Goal: Task Accomplishment & Management: Use online tool/utility

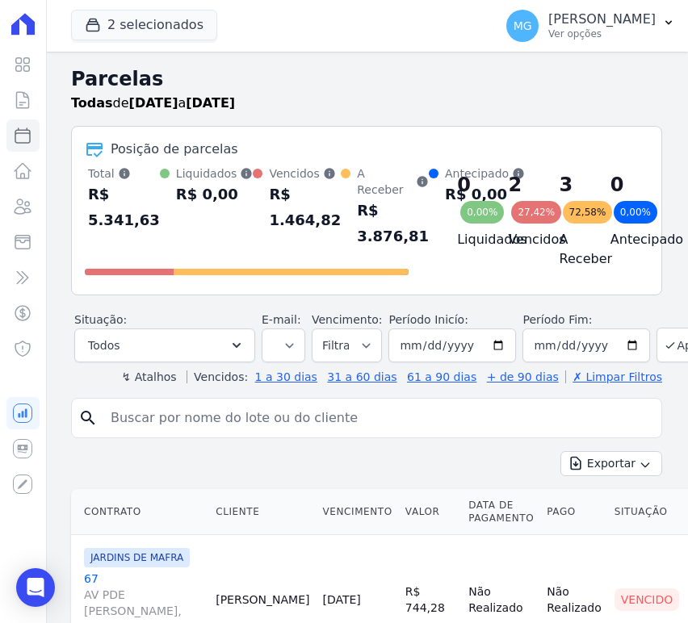
select select
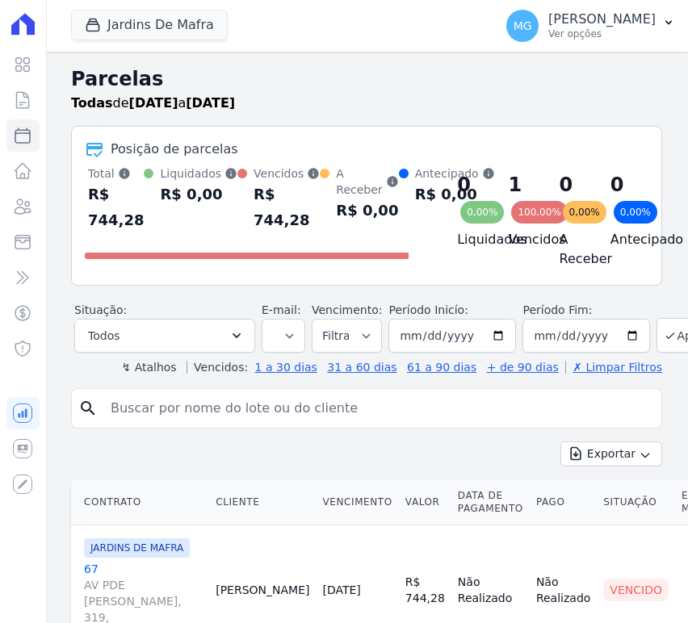
select select
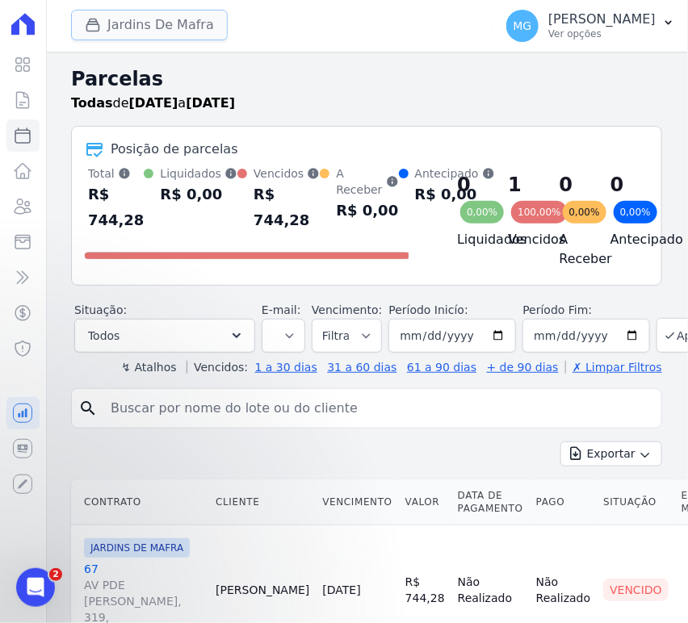
click at [152, 26] on button "Jardins De Mafra" at bounding box center [149, 25] width 157 height 31
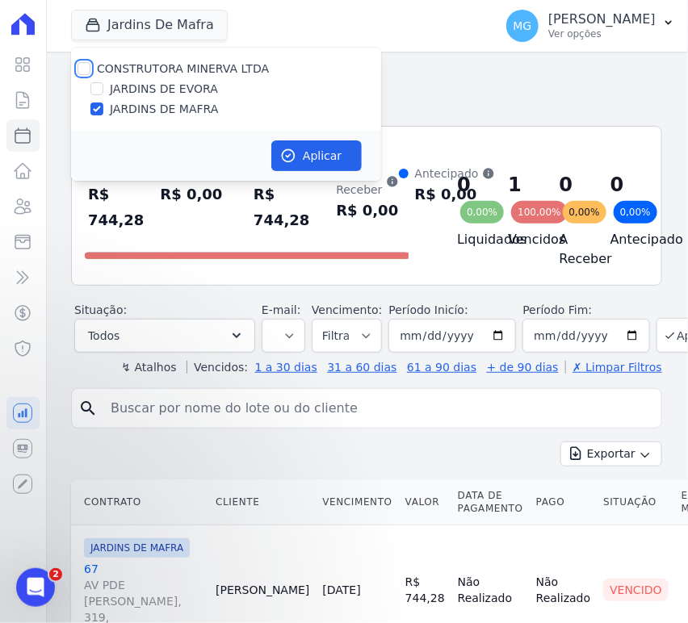
click at [80, 70] on input "CONSTRUTORA MINERVA LTDA" at bounding box center [83, 68] width 13 height 13
checkbox input "true"
click at [316, 157] on button "Aplicar" at bounding box center [316, 155] width 90 height 31
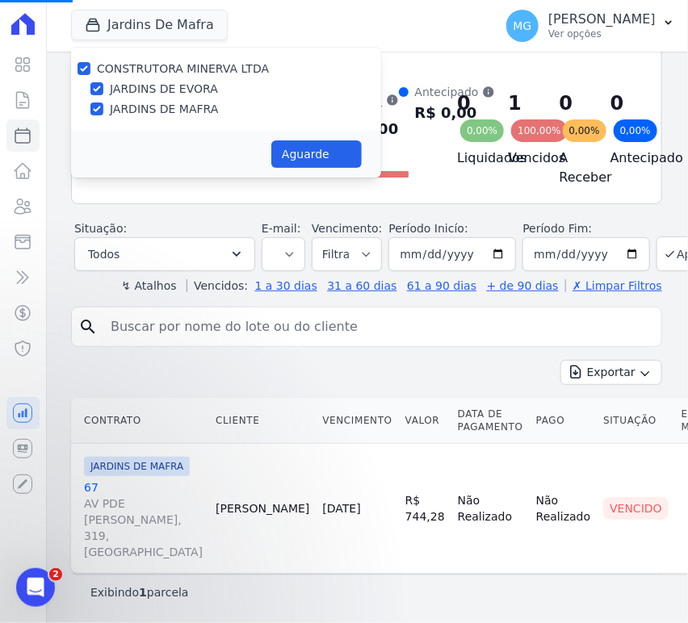
scroll to position [142, 0]
select select
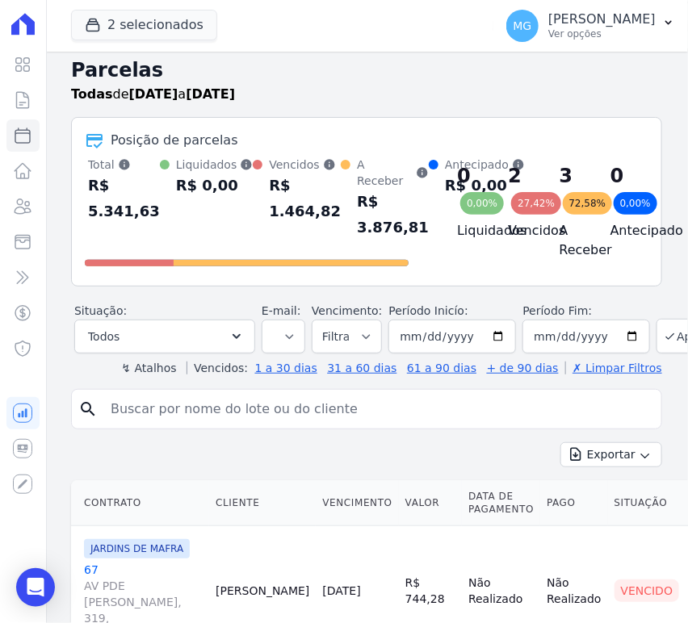
scroll to position [0, 0]
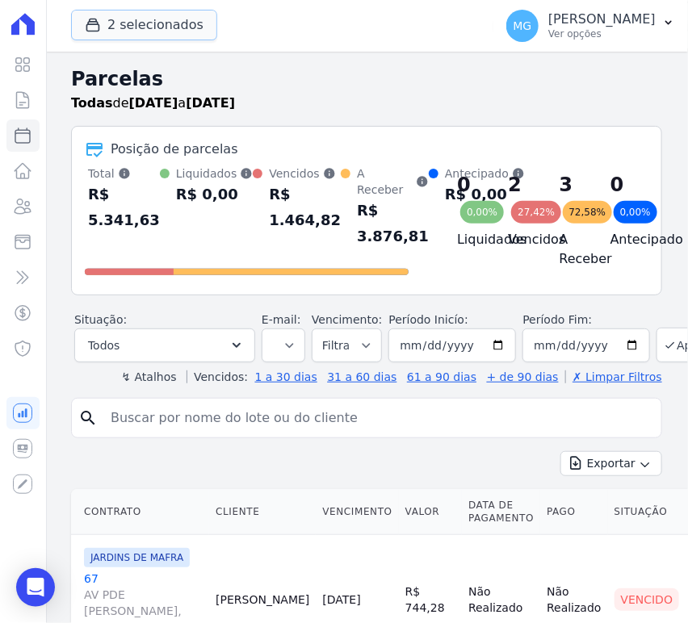
click at [122, 13] on button "2 selecionados" at bounding box center [144, 25] width 146 height 31
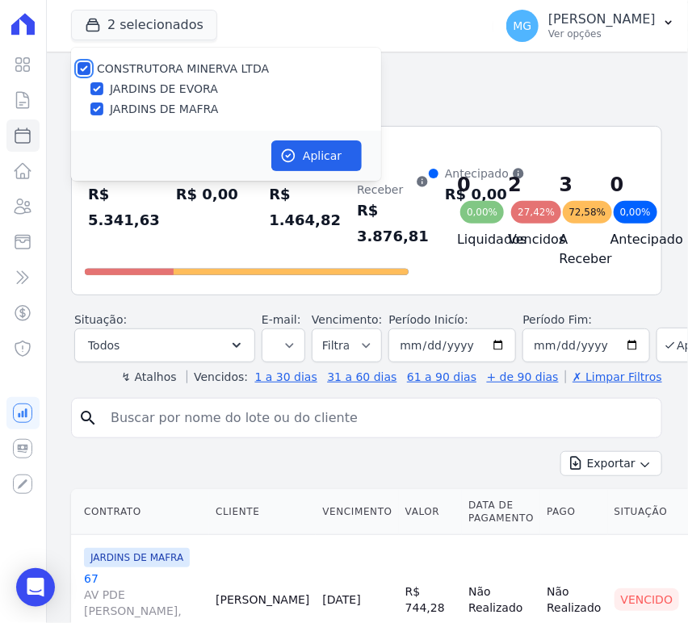
click at [84, 69] on input "CONSTRUTORA MINERVA LTDA" at bounding box center [83, 68] width 13 height 13
checkbox input "false"
click at [97, 90] on input "JARDINS DE EVORA" at bounding box center [96, 88] width 13 height 13
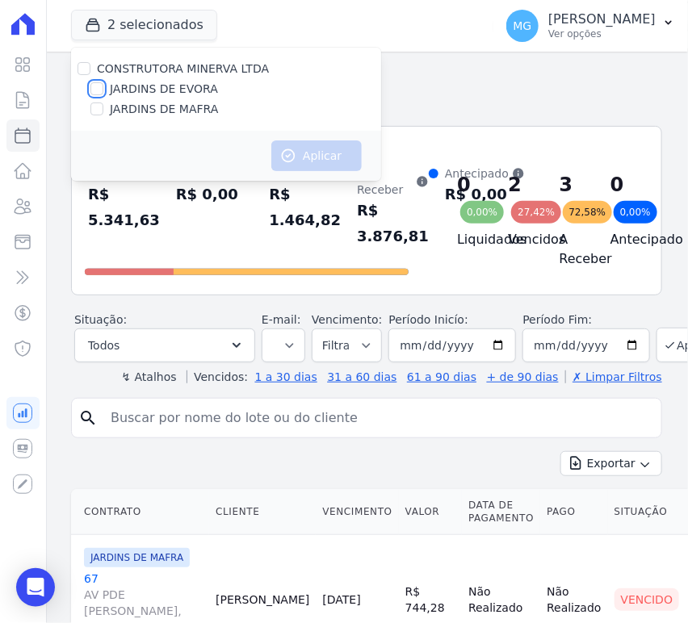
checkbox input "true"
click at [309, 163] on button "Aplicar" at bounding box center [316, 155] width 90 height 31
select select
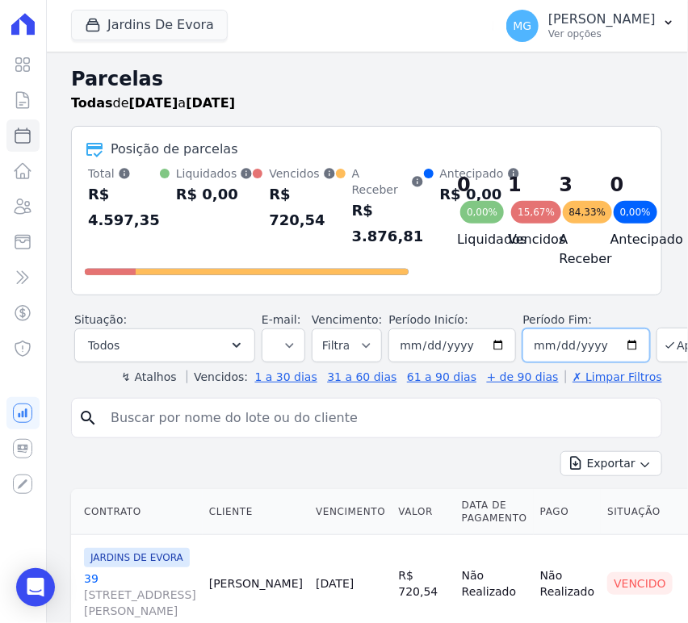
click at [612, 345] on input "2025-09-05" at bounding box center [586, 345] width 128 height 34
type input "[DATE]"
click at [658, 354] on button "Aplicar" at bounding box center [690, 345] width 69 height 35
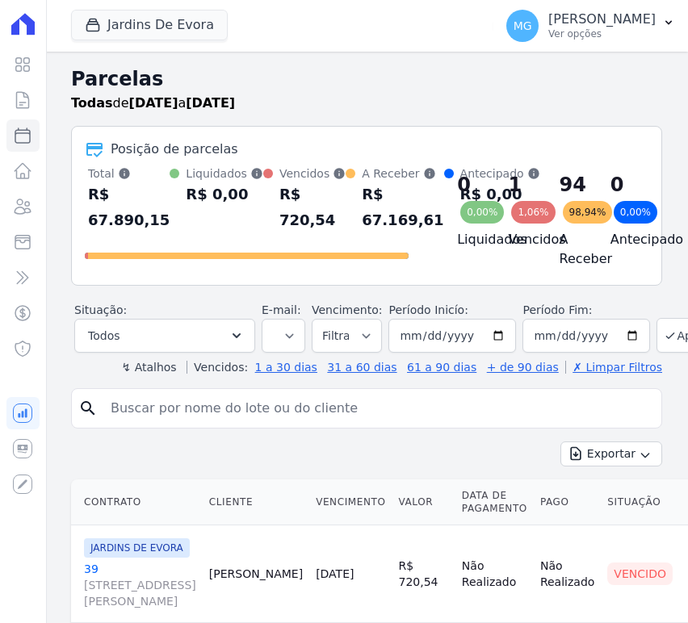
select select
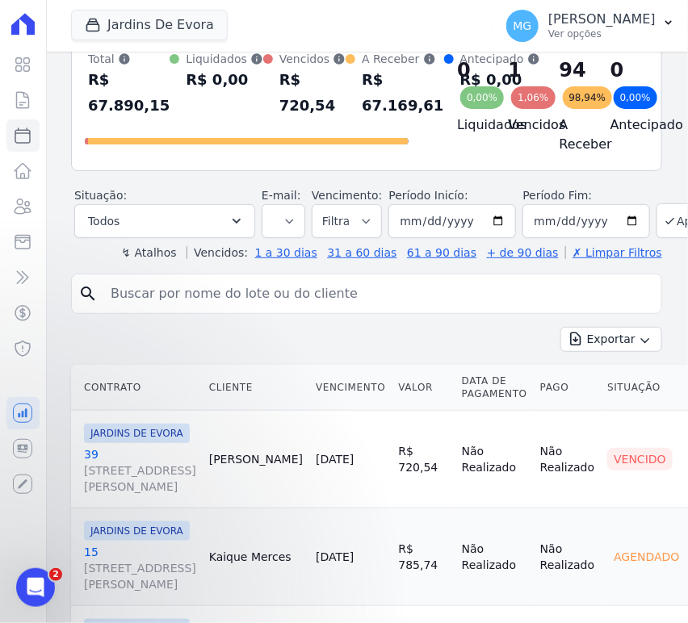
scroll to position [179, 0]
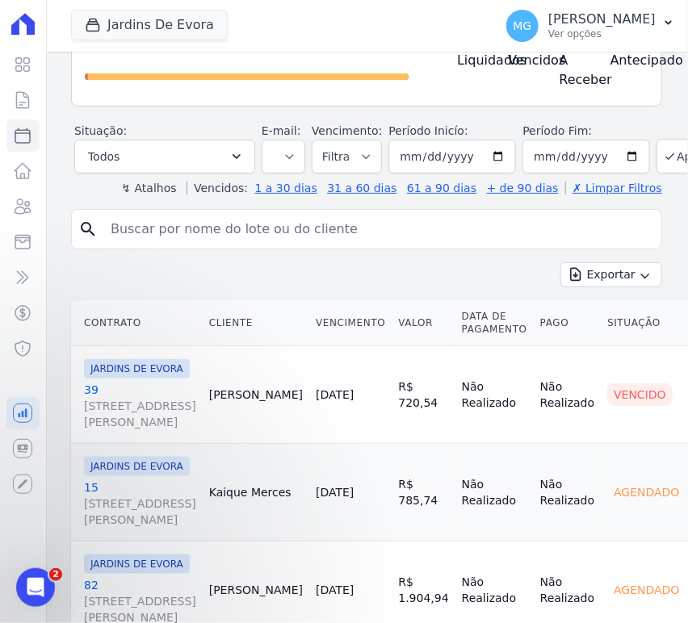
click at [182, 232] on input "search" at bounding box center [378, 229] width 554 height 32
type input "11"
select select
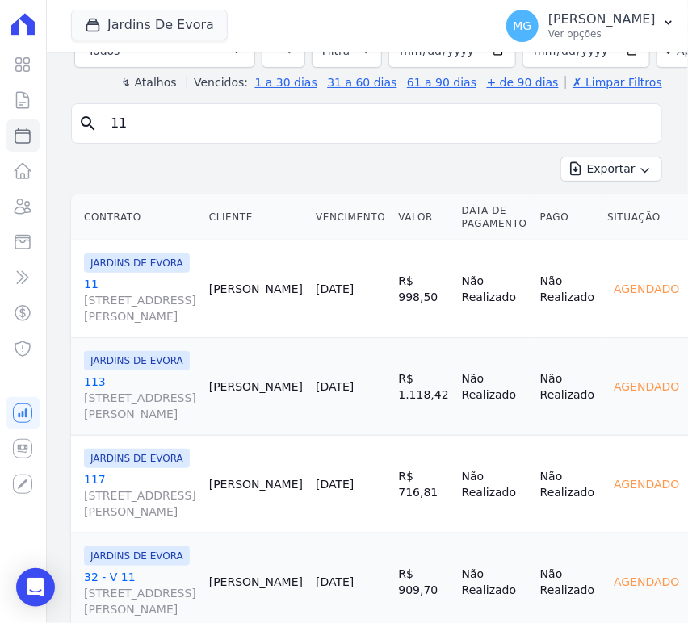
scroll to position [119, 0]
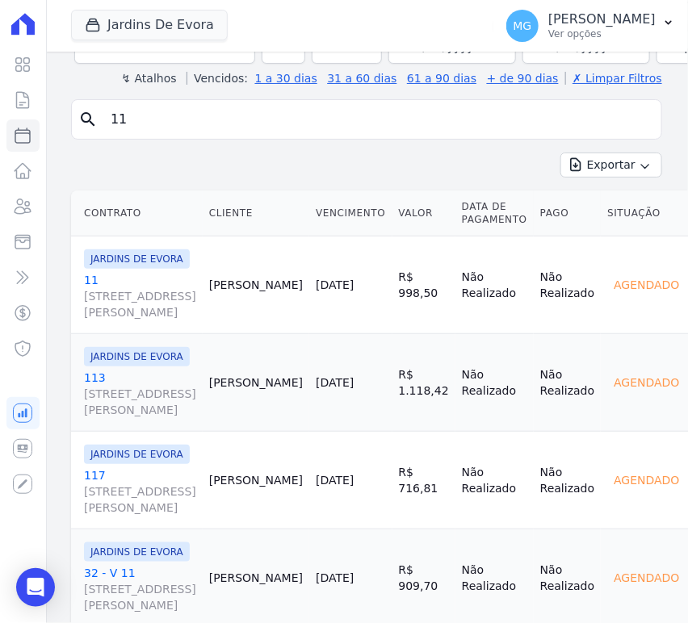
click at [165, 122] on input "11" at bounding box center [378, 119] width 554 height 32
type input "13"
select select
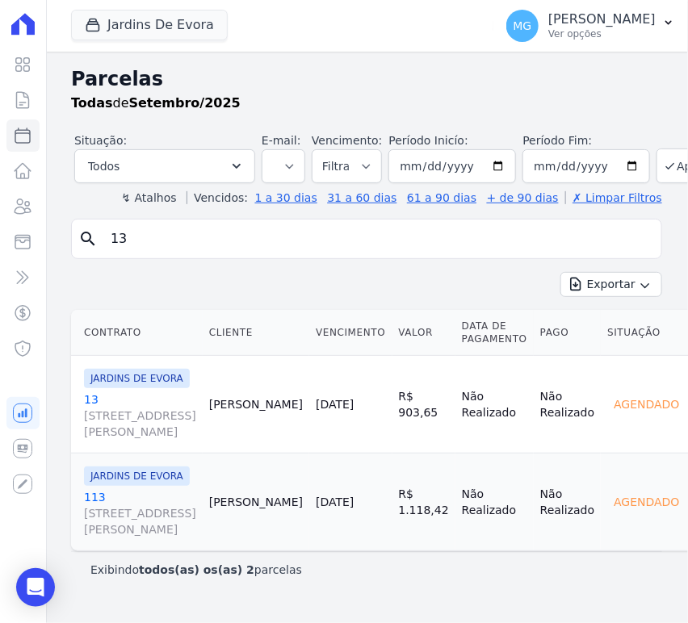
scroll to position [59, 0]
click at [178, 223] on input "13" at bounding box center [378, 239] width 554 height 32
type input "14"
select select
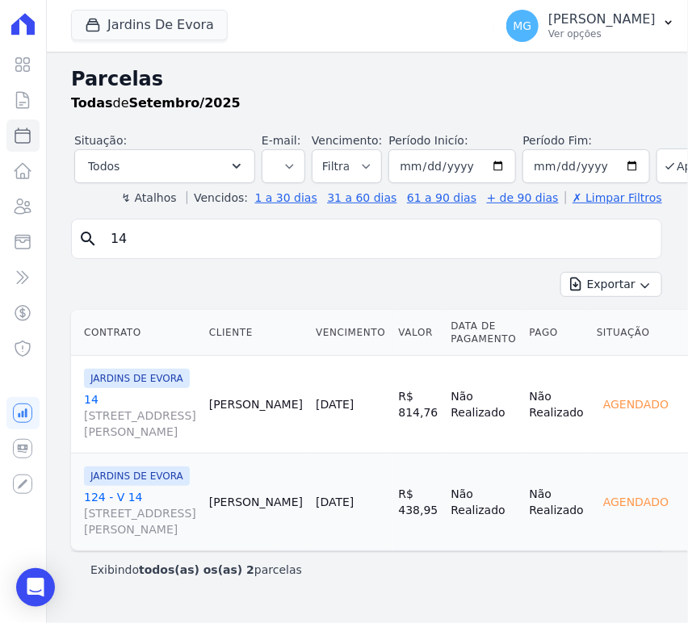
scroll to position [59, 0]
click at [159, 223] on input "14" at bounding box center [378, 239] width 554 height 32
type input "1"
type input "23"
select select
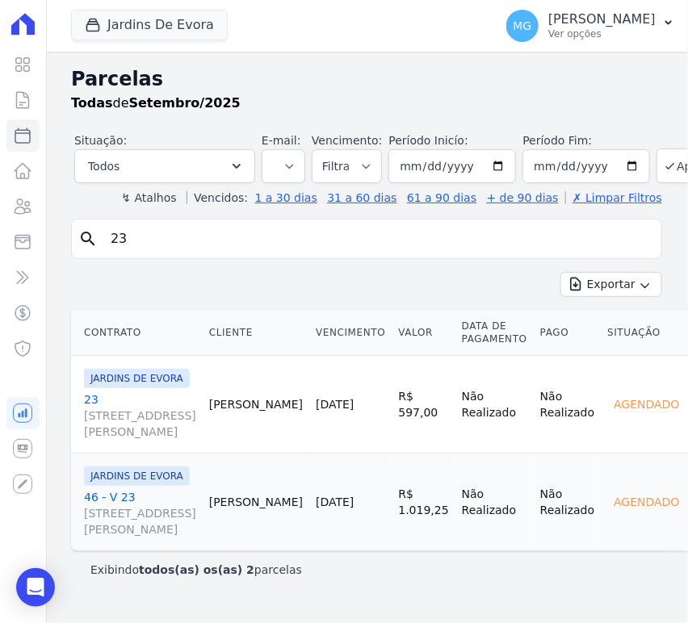
scroll to position [96, 0]
click at [169, 223] on input "23" at bounding box center [378, 239] width 554 height 32
type input "24"
select select
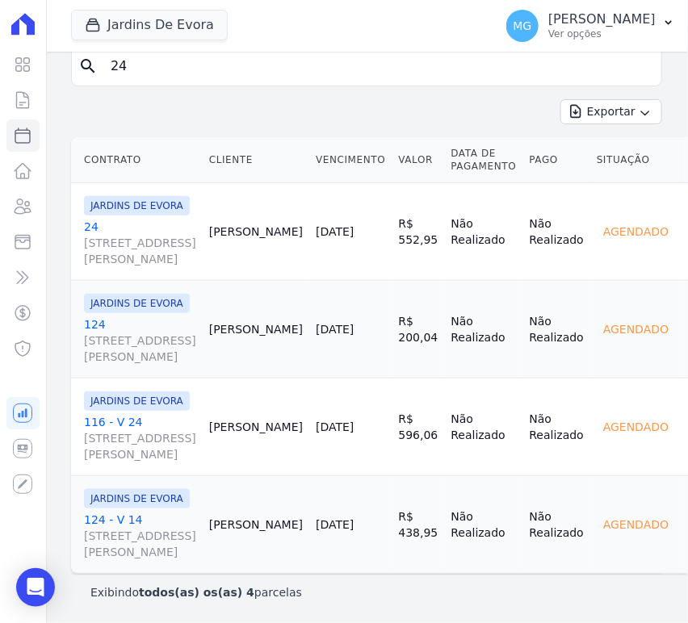
scroll to position [179, 0]
click at [149, 69] on input "24" at bounding box center [378, 66] width 554 height 32
type input "25"
select select
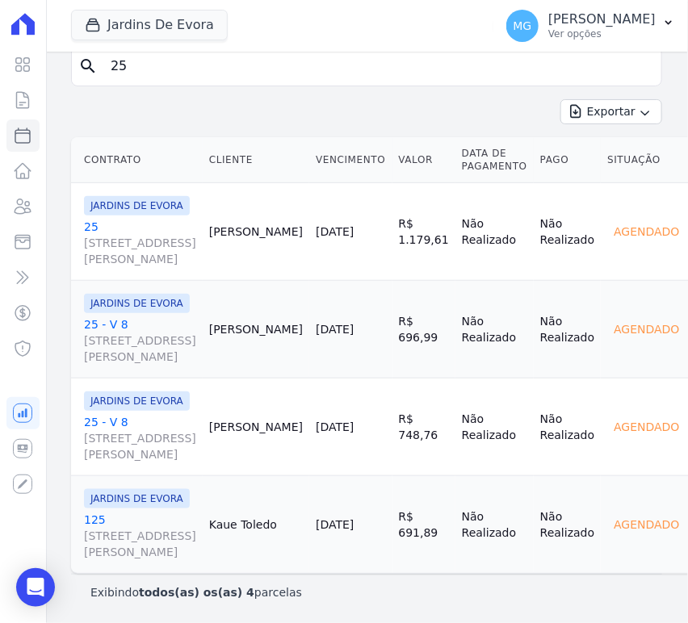
scroll to position [418, 0]
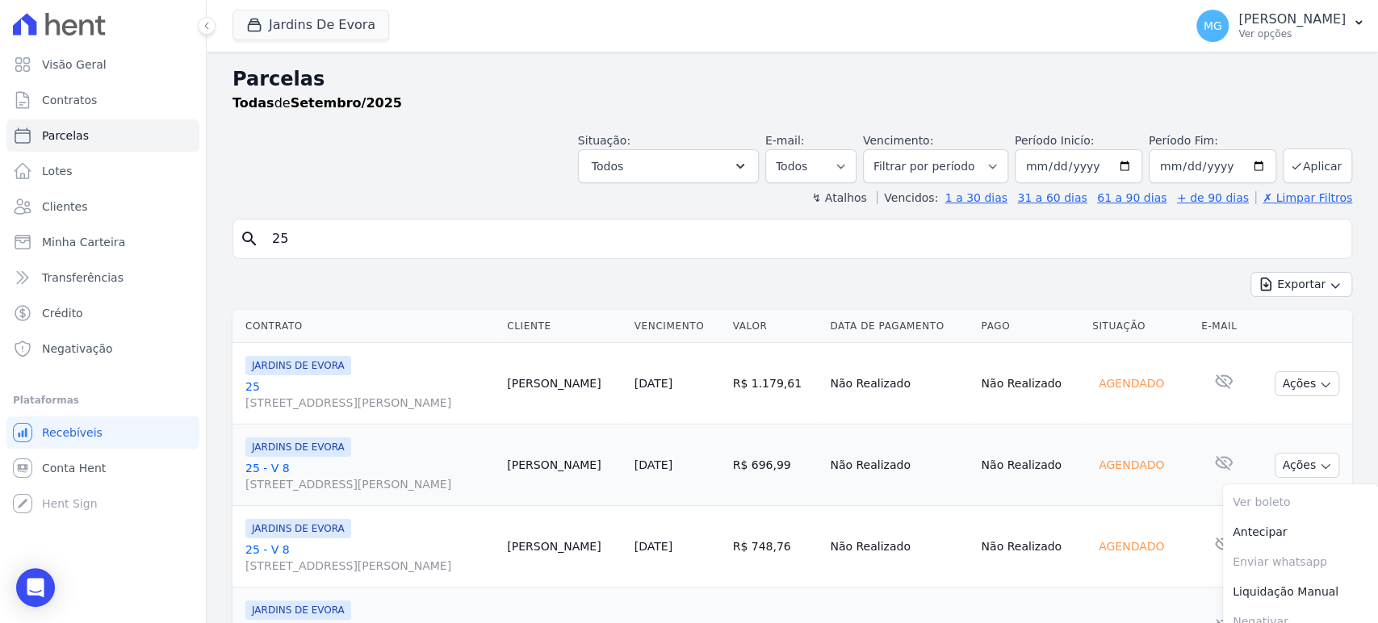
scroll to position [0, 0]
click at [460, 244] on input "25" at bounding box center [803, 239] width 1082 height 32
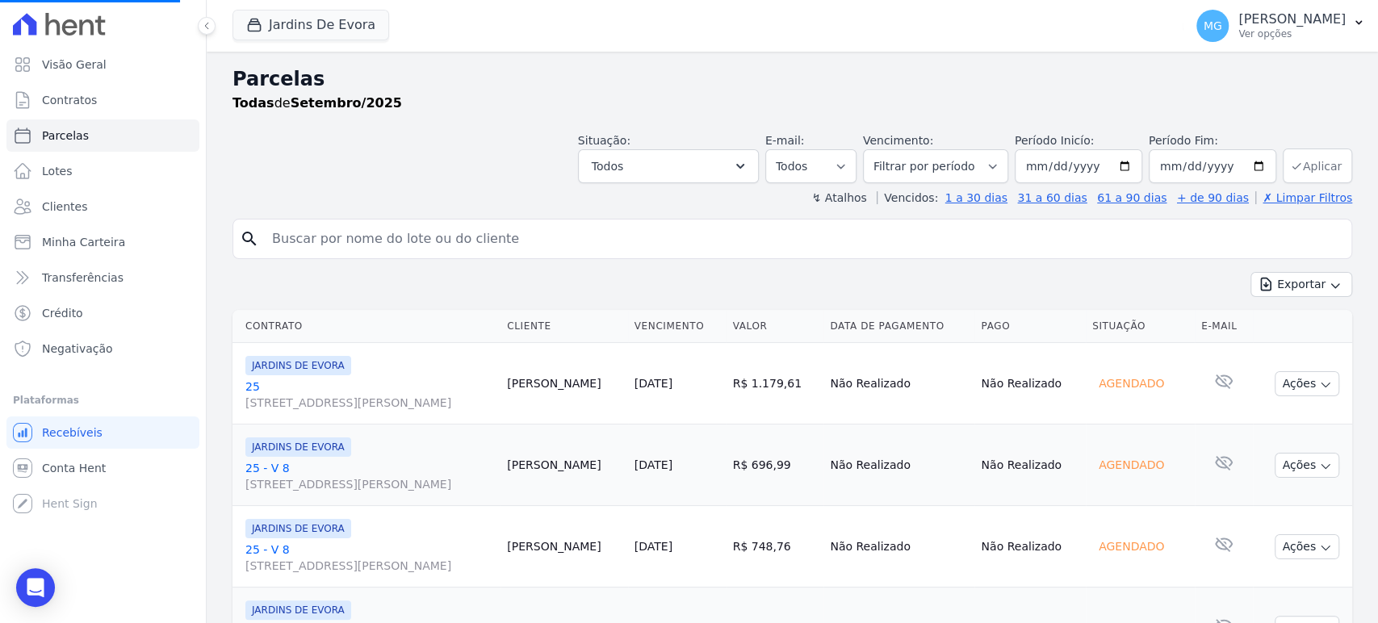
select select
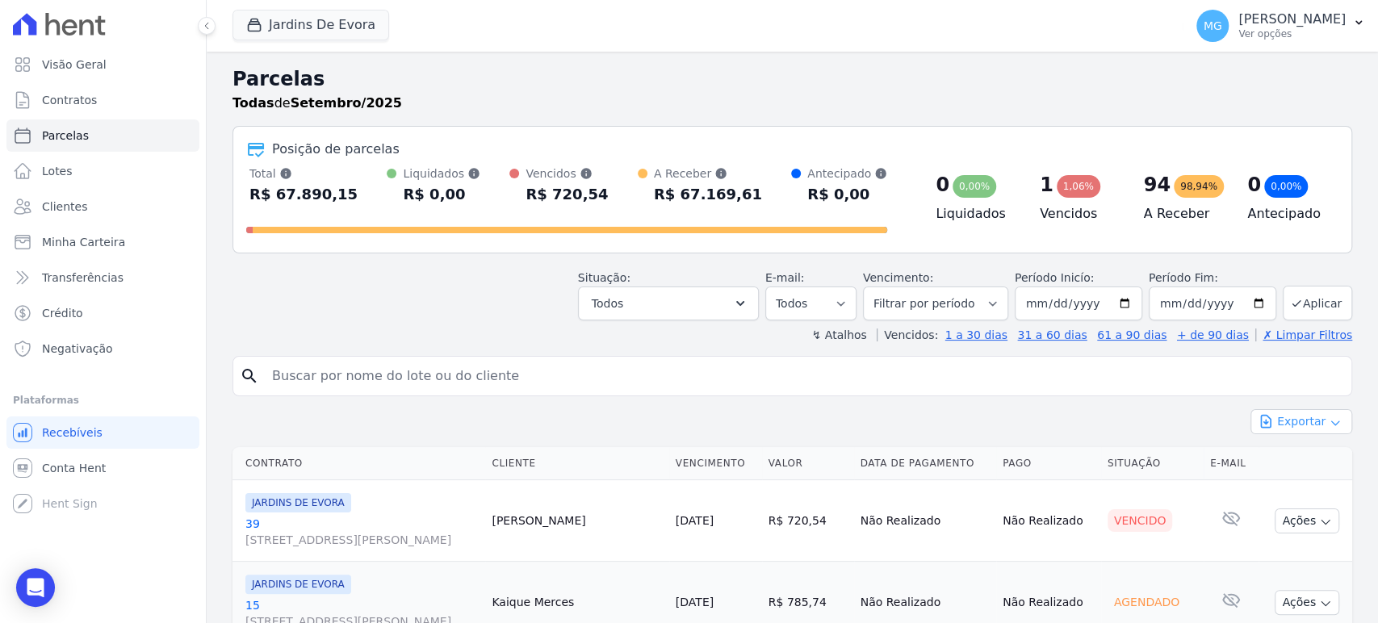
click at [687, 426] on button "Exportar" at bounding box center [1301, 421] width 102 height 25
click at [687, 482] on span "Exportar CSV" at bounding box center [1300, 487] width 86 height 16
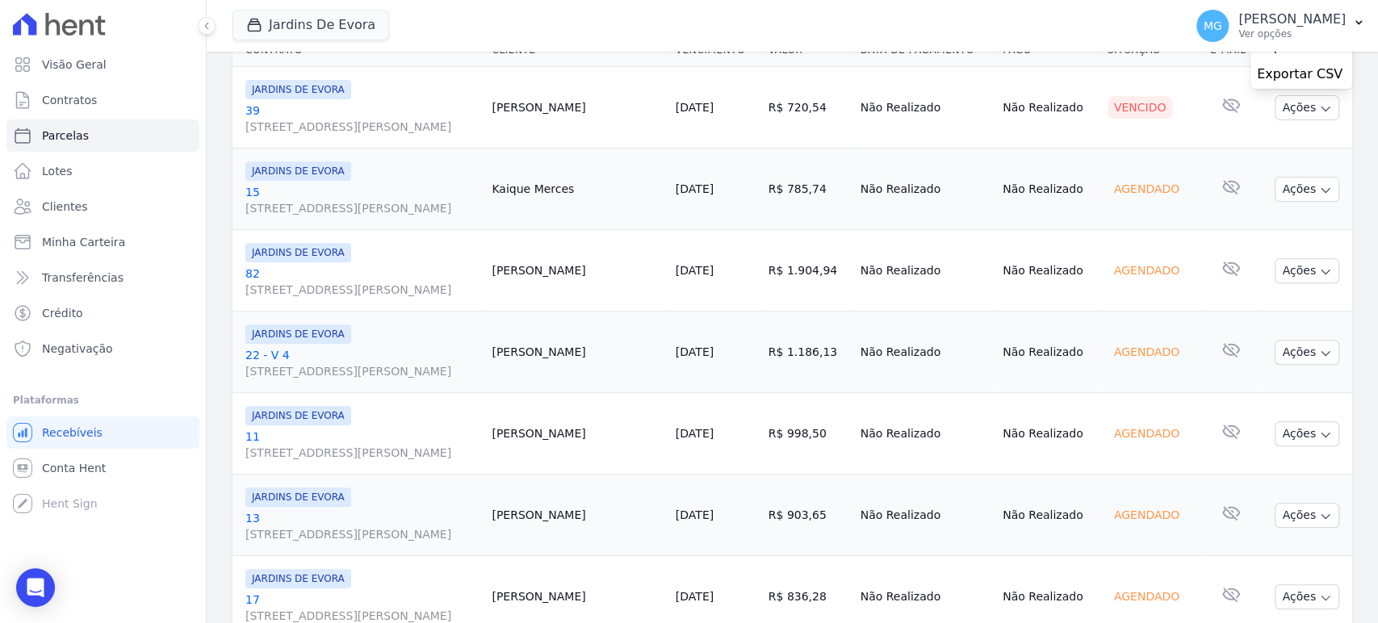
scroll to position [418, 0]
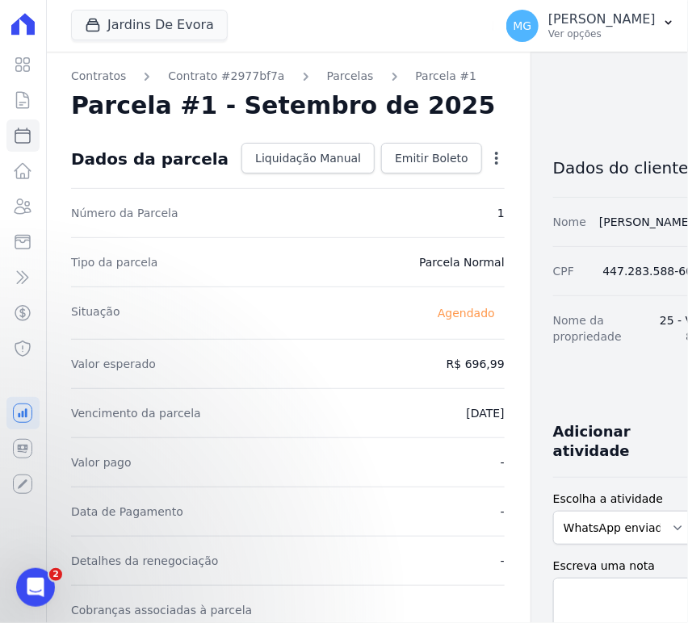
click at [488, 158] on icon "button" at bounding box center [496, 158] width 16 height 16
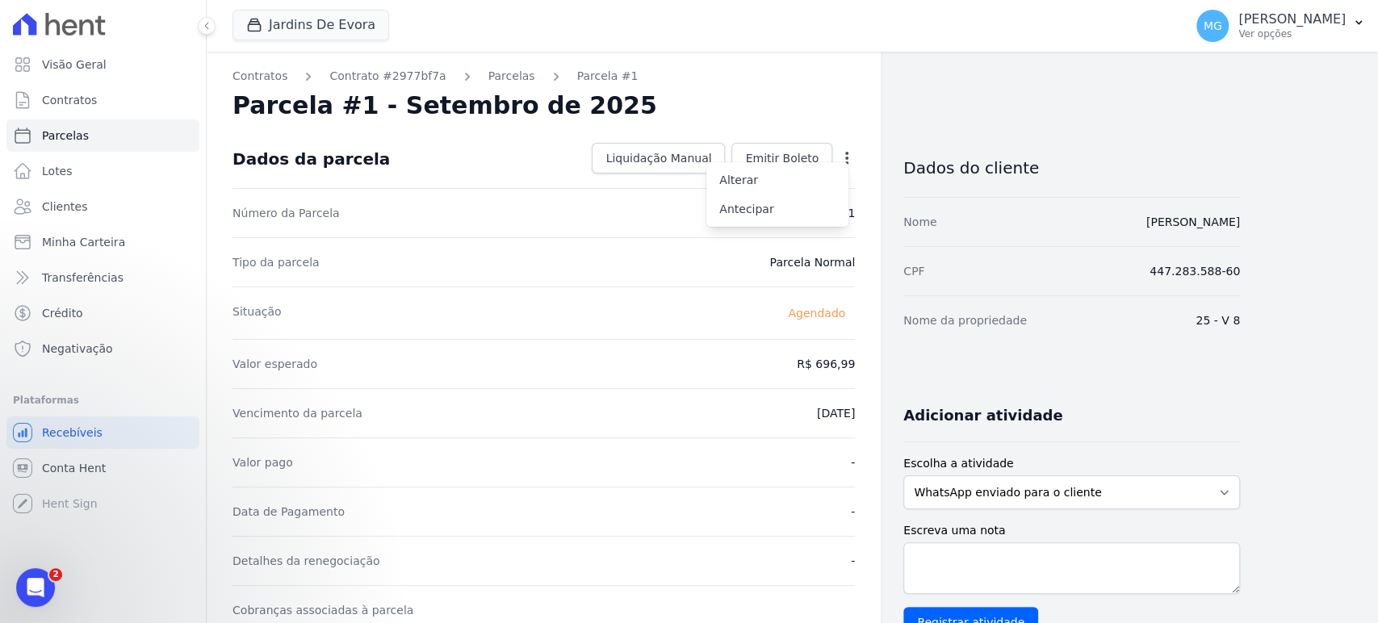
click at [687, 282] on div "CPF 447.283.588-60" at bounding box center [1071, 270] width 337 height 49
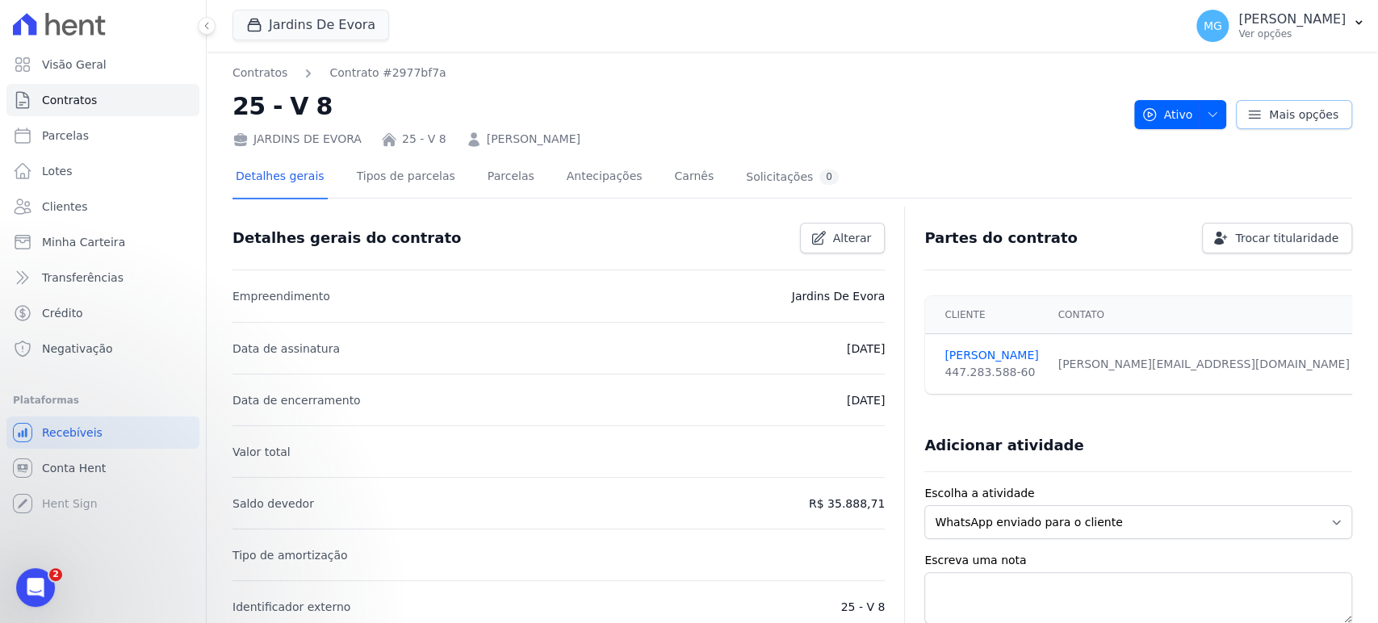
click at [1269, 114] on span "Mais opções" at bounding box center [1303, 115] width 69 height 16
click at [917, 118] on h2 "25 - V 8" at bounding box center [676, 106] width 889 height 36
click at [487, 184] on link "Parcelas" at bounding box center [510, 178] width 53 height 43
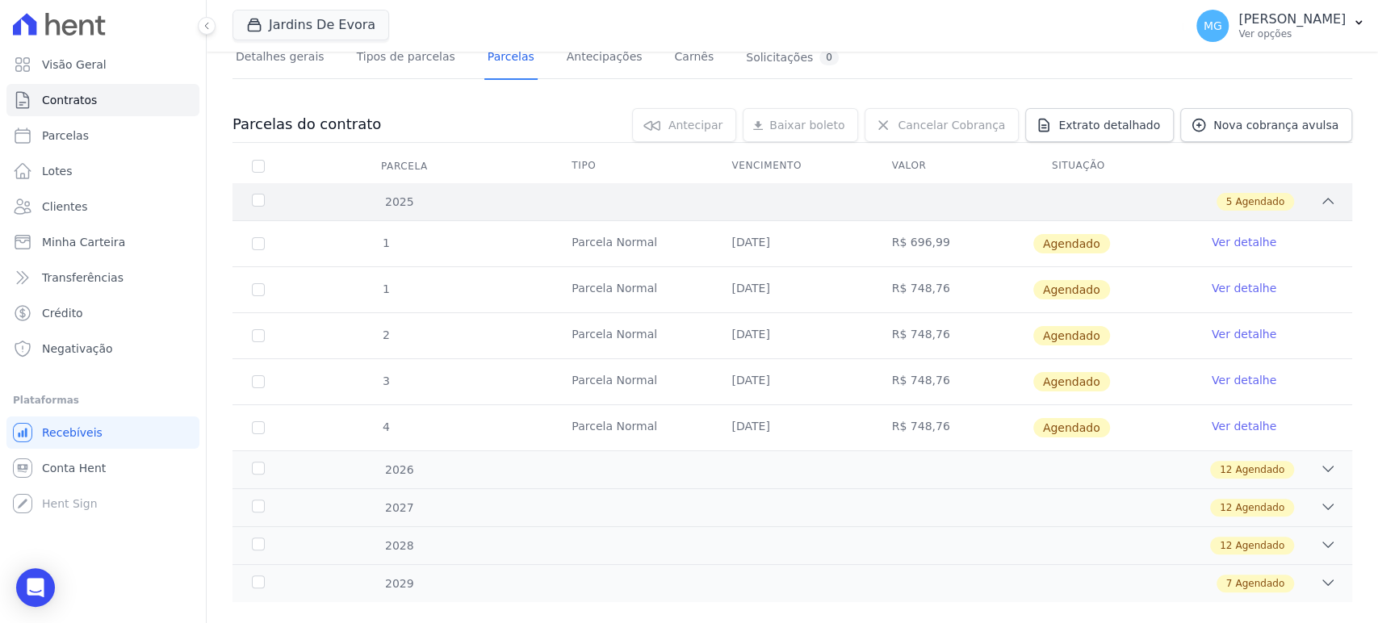
scroll to position [144, 0]
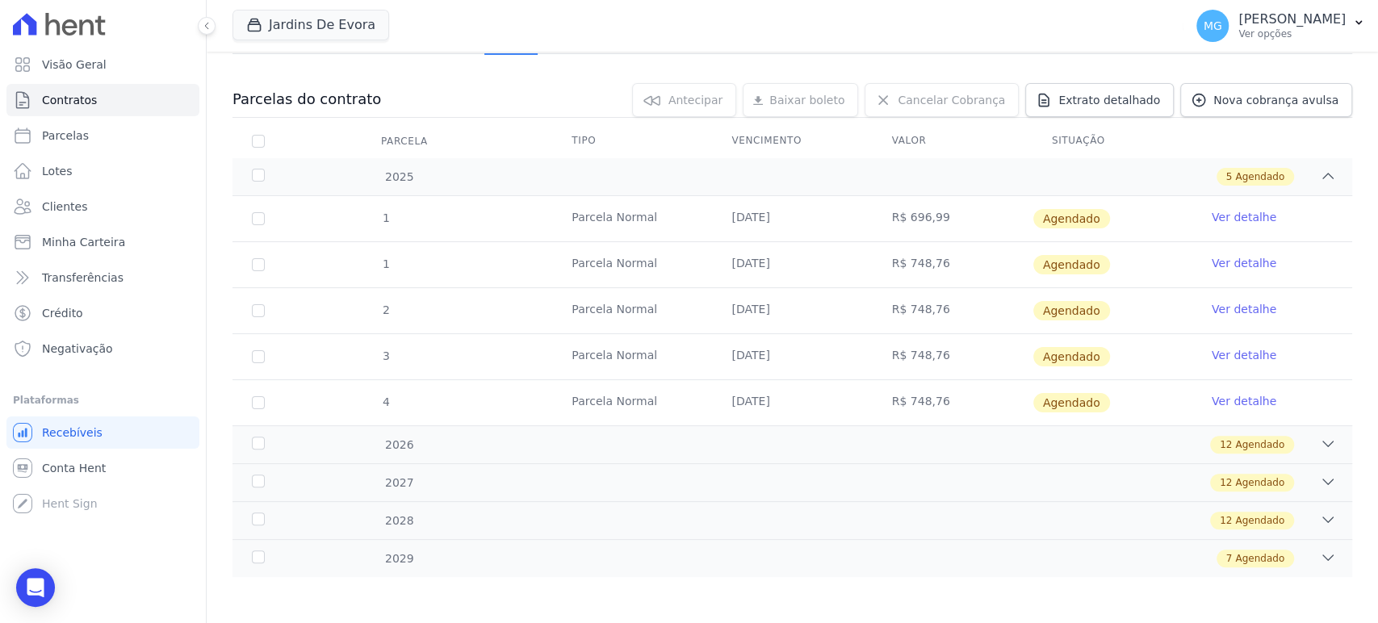
click at [1230, 220] on link "Ver detalhe" at bounding box center [1243, 217] width 65 height 16
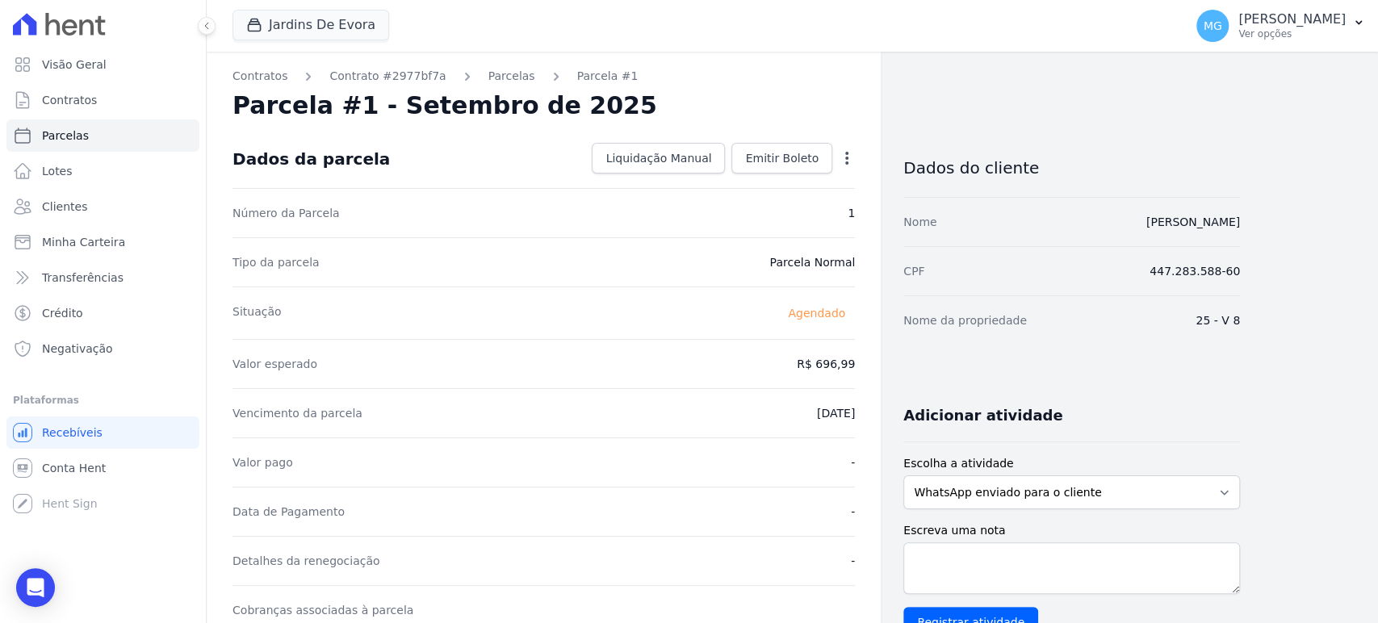
click at [851, 157] on icon "button" at bounding box center [847, 158] width 16 height 16
click at [1295, 253] on div "Contratos Contrato #2977bf7a Parcelas Parcela #1 Parcela #1 - Setembro de 2025 …" at bounding box center [779, 571] width 1145 height 1038
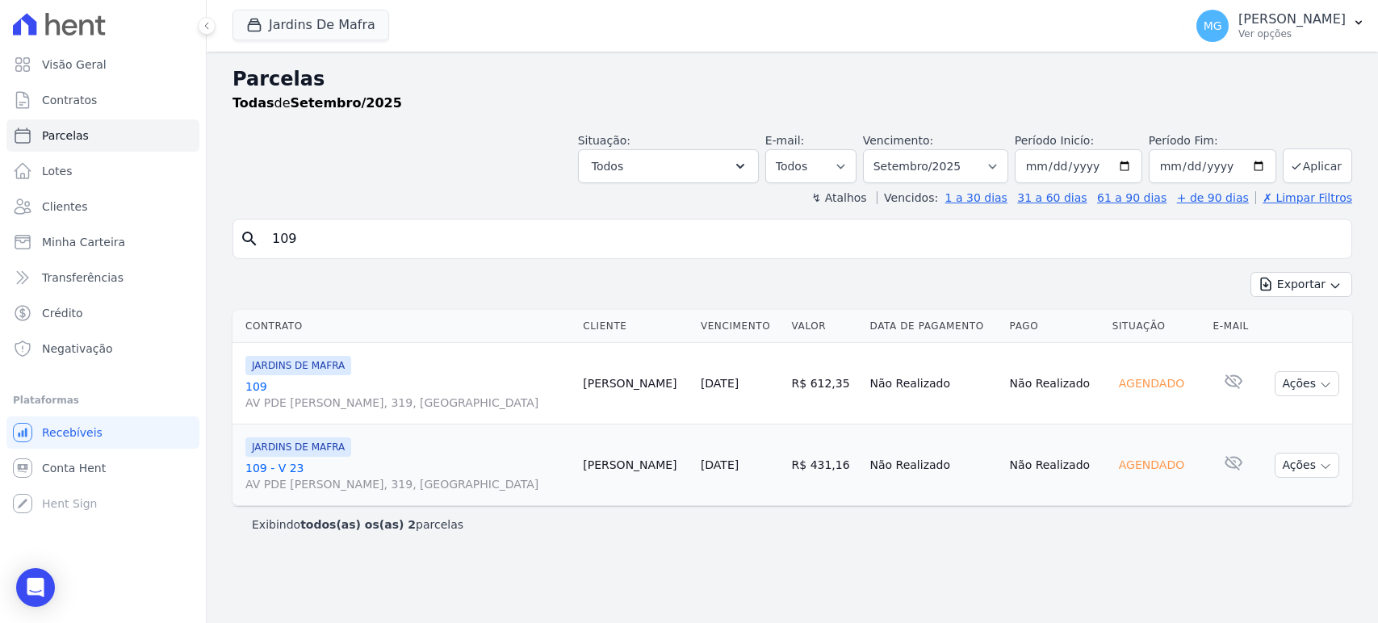
select select
click at [1327, 241] on input "109" at bounding box center [803, 239] width 1082 height 32
click at [291, 27] on button "Jardins De Mafra" at bounding box center [310, 25] width 157 height 31
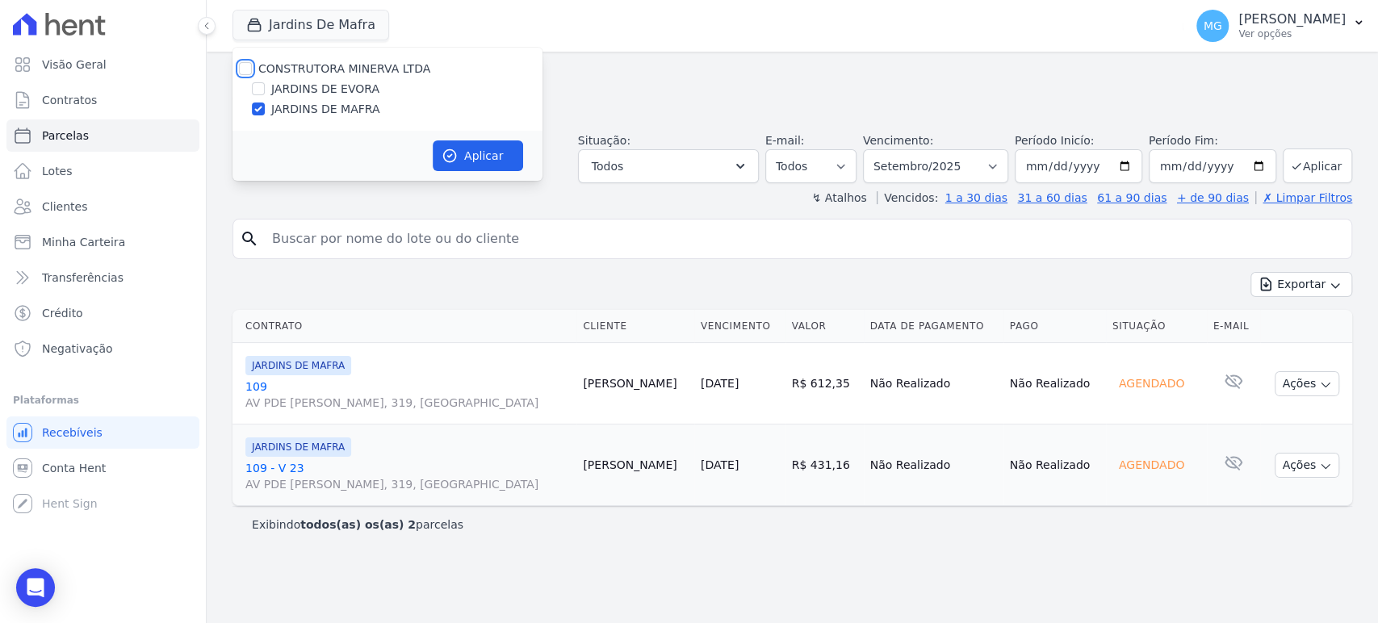
click at [249, 64] on input "CONSTRUTORA MINERVA LTDA" at bounding box center [245, 68] width 13 height 13
checkbox input "true"
click at [472, 149] on button "Aplicar" at bounding box center [478, 155] width 90 height 31
select select
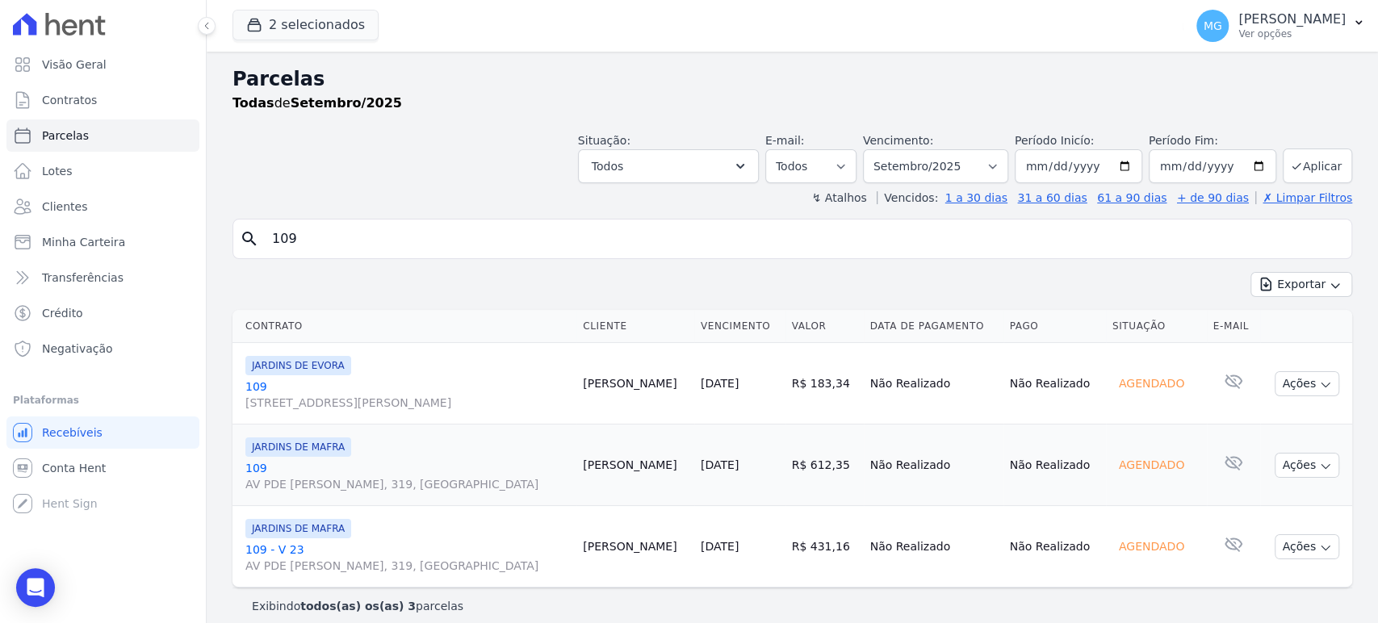
click at [331, 247] on input "109" at bounding box center [803, 239] width 1082 height 32
click at [330, 248] on input "109" at bounding box center [803, 239] width 1082 height 32
select select
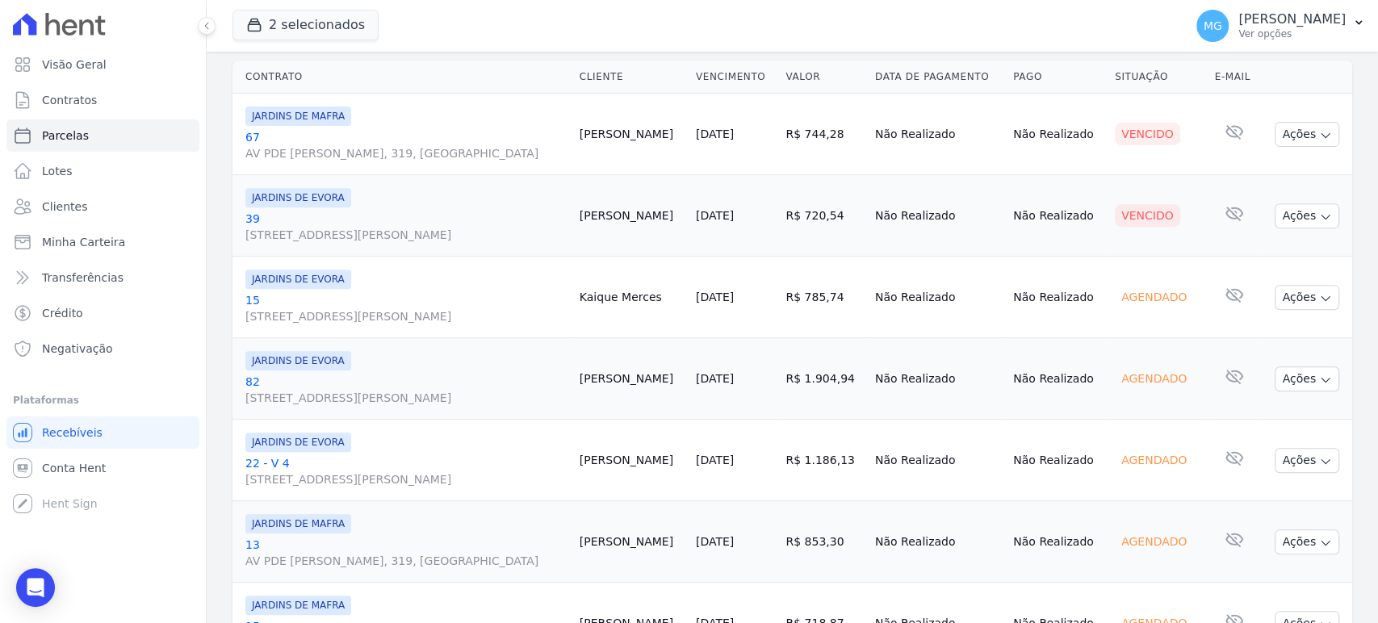
scroll to position [358, 0]
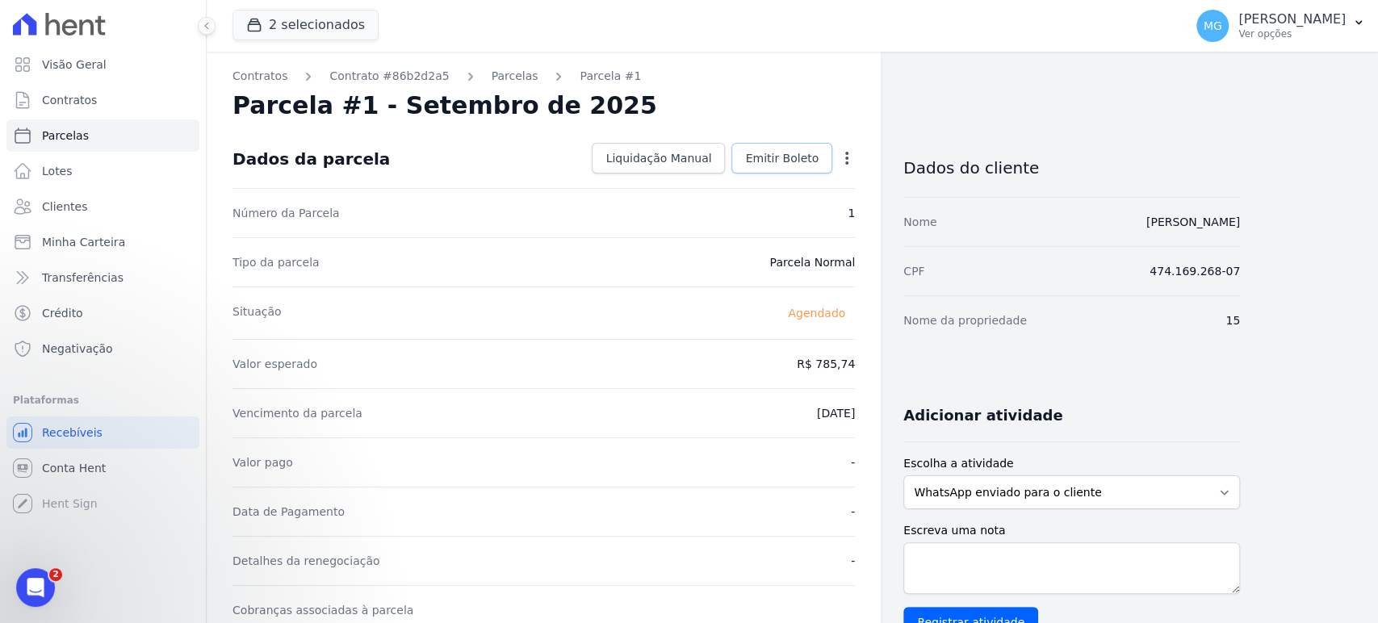
click at [786, 157] on span "Emitir Boleto" at bounding box center [781, 158] width 73 height 16
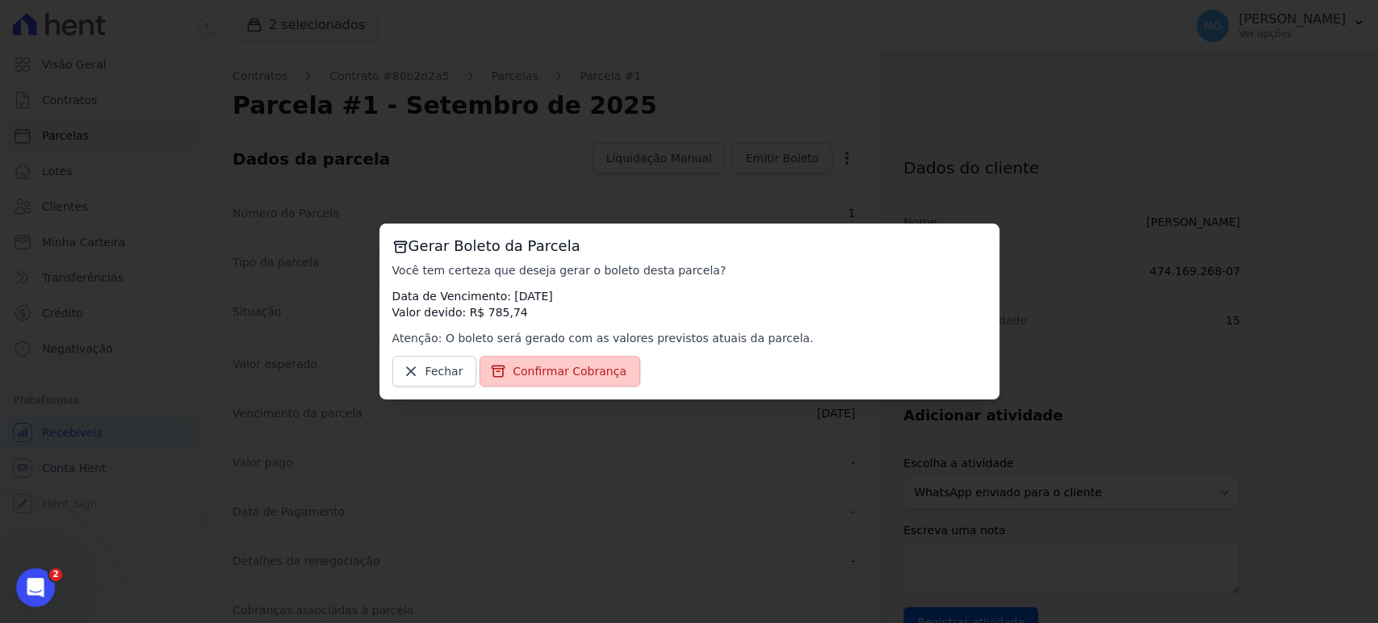
click at [545, 379] on span "Confirmar Cobrança" at bounding box center [570, 371] width 114 height 16
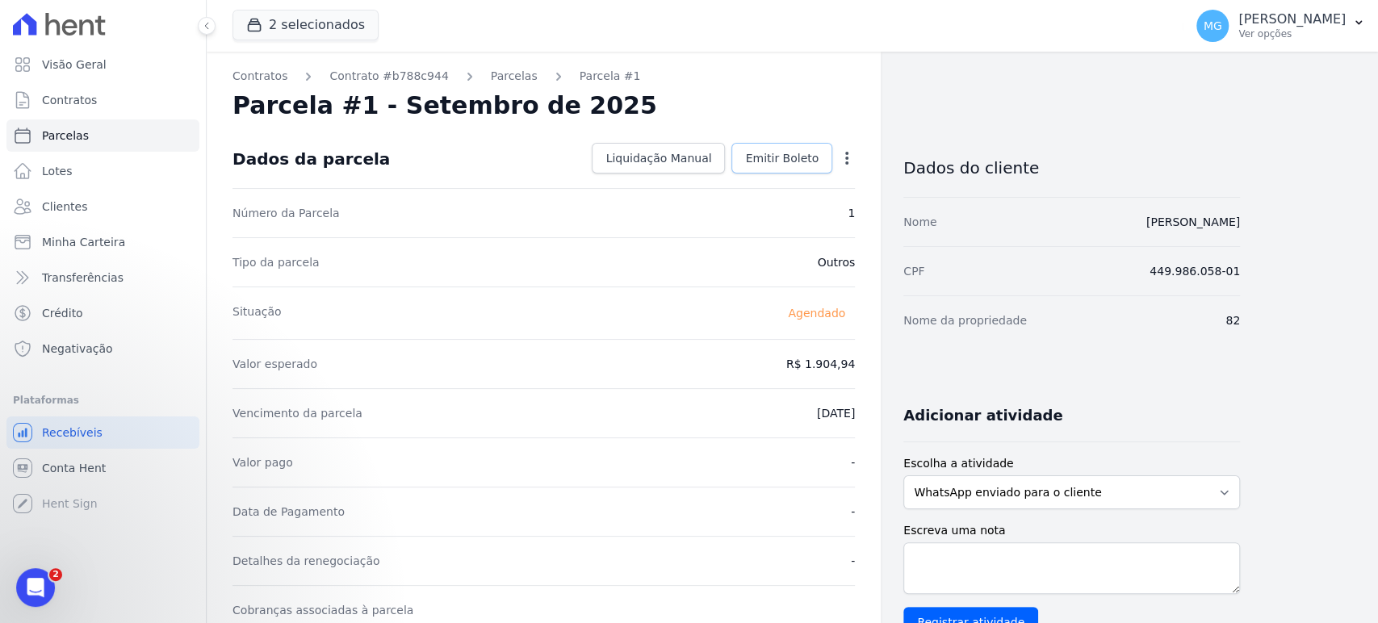
click at [798, 160] on span "Emitir Boleto" at bounding box center [781, 158] width 73 height 16
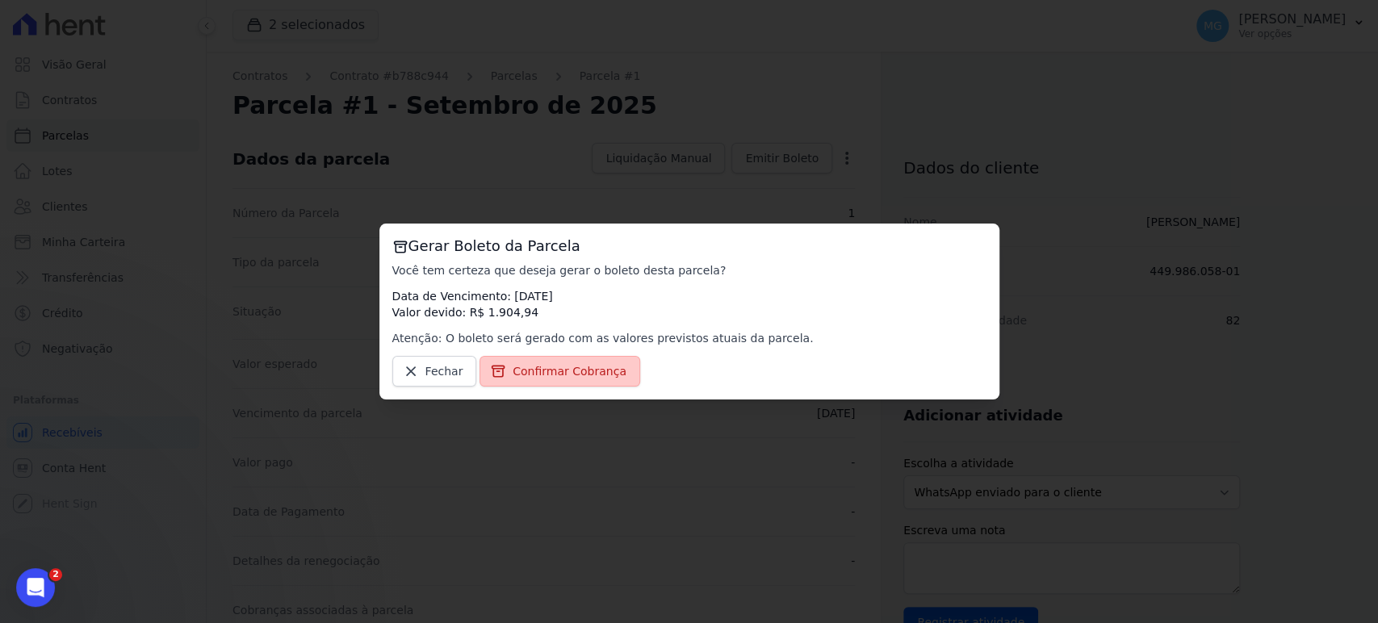
click at [559, 370] on span "Confirmar Cobrança" at bounding box center [570, 371] width 114 height 16
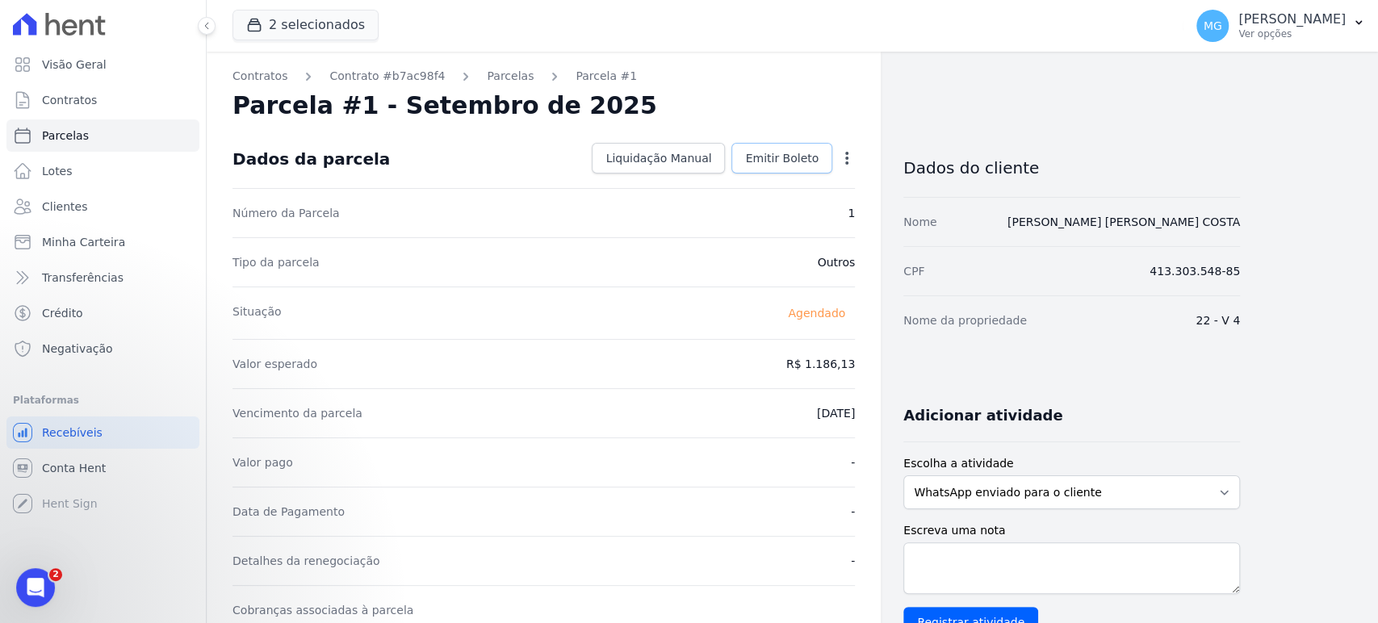
click at [800, 163] on span "Emitir Boleto" at bounding box center [781, 158] width 73 height 16
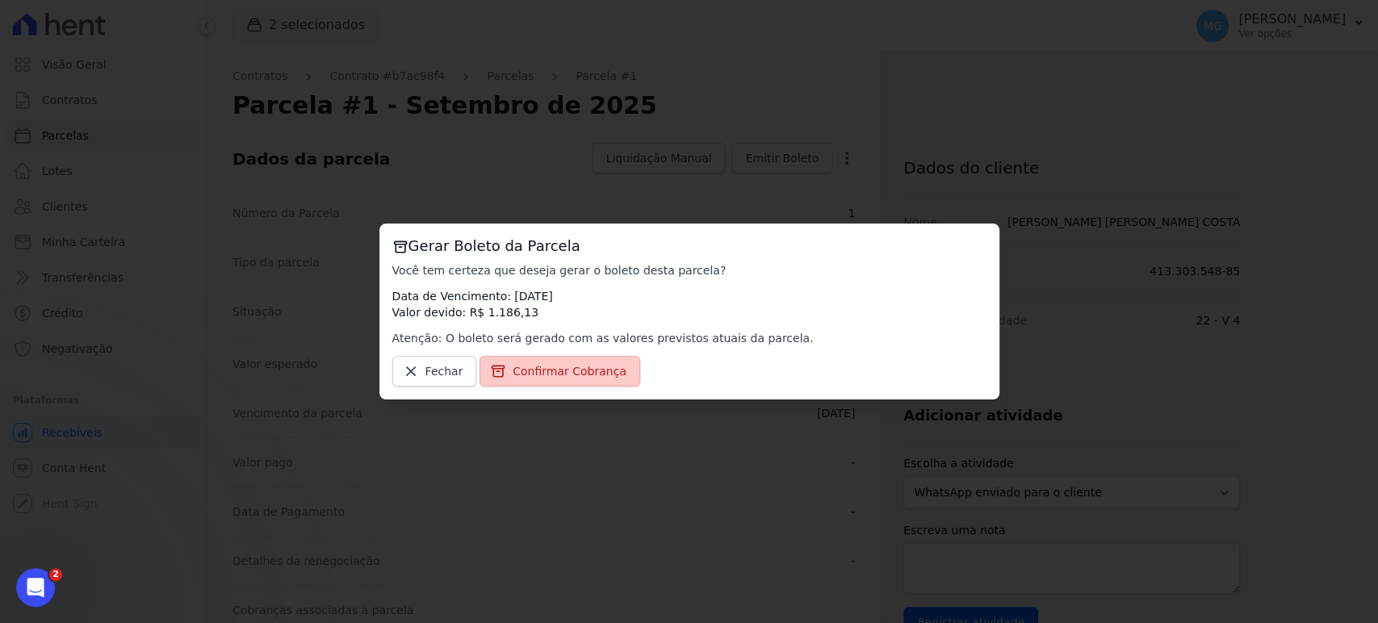
click at [562, 375] on span "Confirmar Cobrança" at bounding box center [570, 371] width 114 height 16
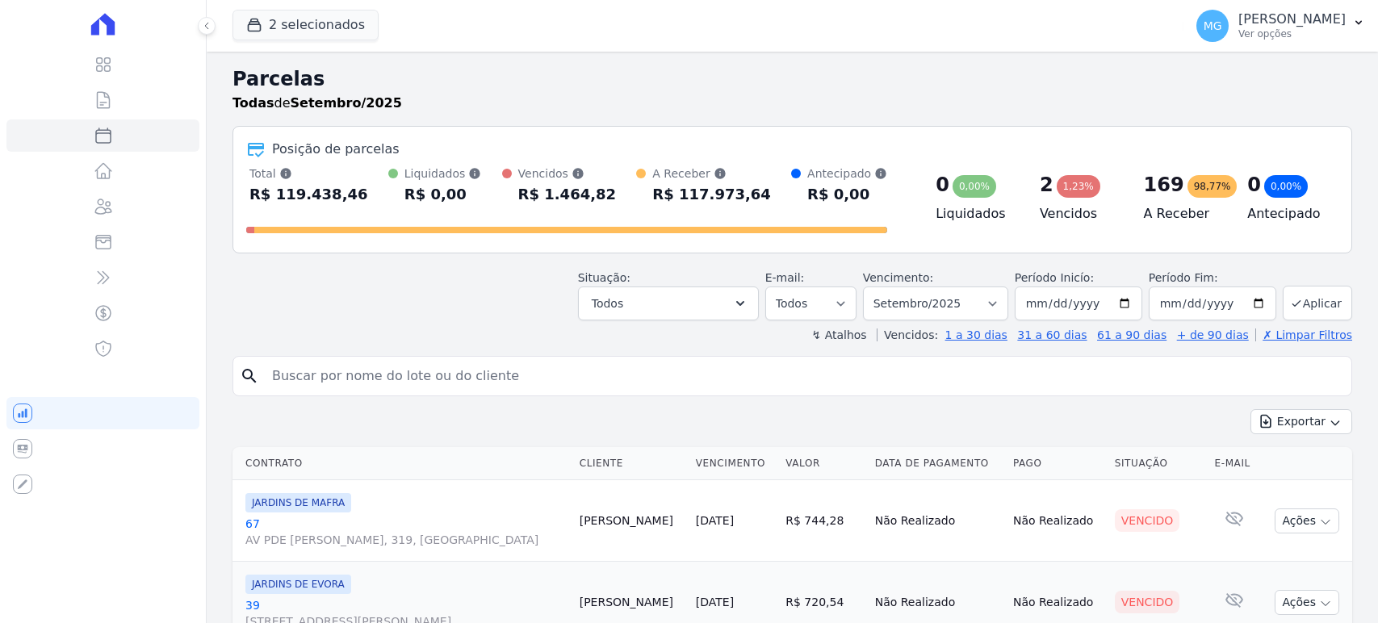
select select
